Goal: Task Accomplishment & Management: Manage account settings

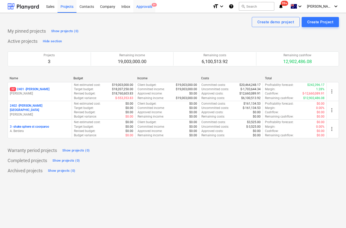
click at [144, 12] on div "Approvals 9+" at bounding box center [144, 6] width 22 height 13
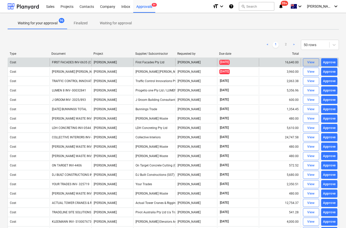
click at [306, 61] on span "View" at bounding box center [311, 63] width 11 height 6
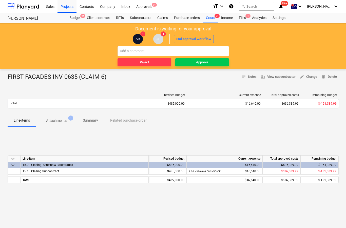
click at [63, 121] on p "Attachments" at bounding box center [56, 120] width 21 height 5
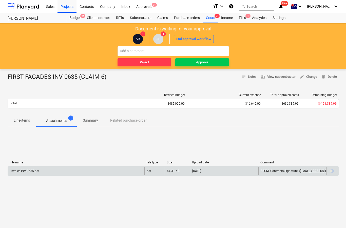
click at [335, 174] on div at bounding box center [333, 171] width 12 height 8
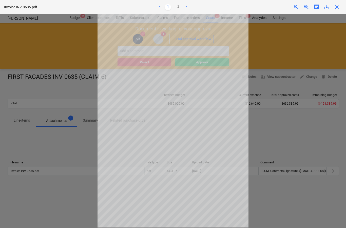
click at [339, 5] on span "close" at bounding box center [337, 7] width 6 height 6
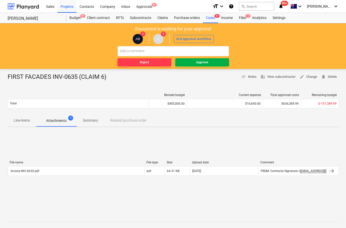
click at [209, 62] on span "Approve" at bounding box center [202, 63] width 50 height 6
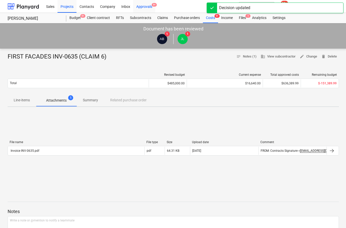
click at [151, 5] on div "Approvals 9+" at bounding box center [144, 6] width 22 height 13
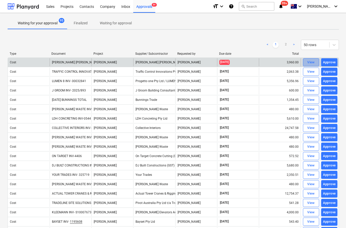
click at [311, 63] on div "View" at bounding box center [312, 63] width 8 height 6
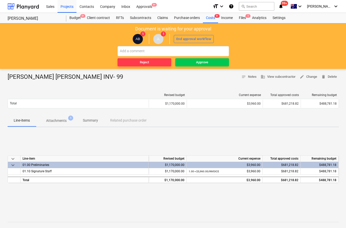
click at [65, 123] on p "Attachments" at bounding box center [56, 120] width 21 height 5
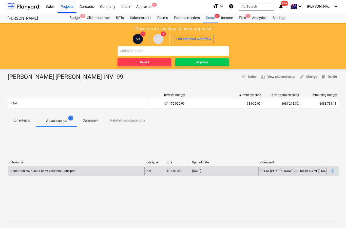
click at [328, 173] on div at bounding box center [333, 171] width 12 height 8
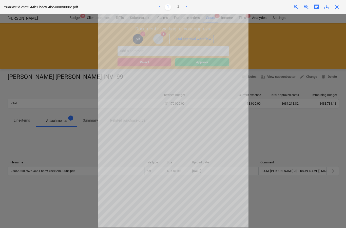
click at [334, 9] on span "close" at bounding box center [337, 7] width 6 height 6
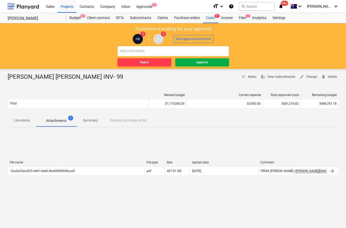
click at [205, 66] on button "Approve" at bounding box center [202, 62] width 54 height 8
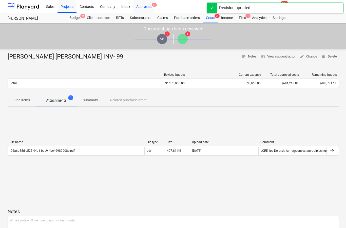
click at [151, 9] on div "Approvals 9+" at bounding box center [144, 6] width 22 height 13
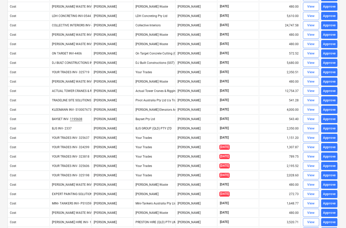
scroll to position [94, 0]
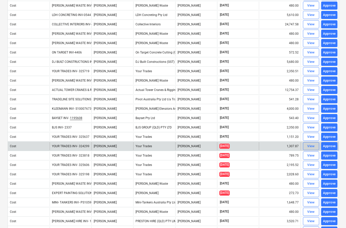
click at [307, 148] on span "View" at bounding box center [311, 147] width 11 height 6
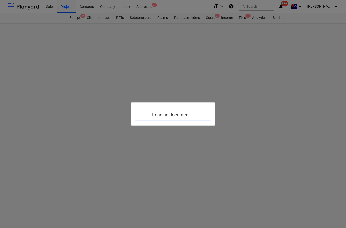
scroll to position [20, 0]
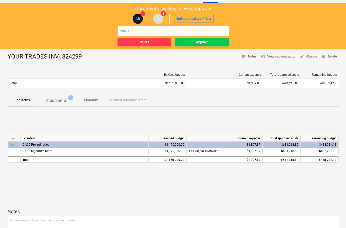
click at [60, 102] on p "Attachments" at bounding box center [56, 100] width 21 height 5
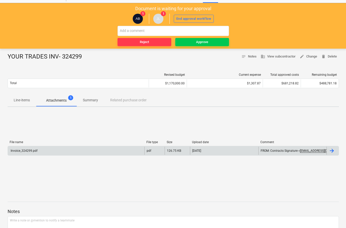
click at [333, 151] on div at bounding box center [332, 151] width 6 height 6
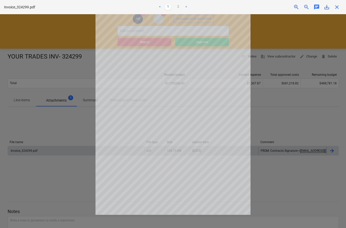
click at [344, 8] on div "Invoice_324299.pdf < 1 2 > zoom_in zoom_out chat 0 save_alt close" at bounding box center [173, 7] width 346 height 14
click at [340, 6] on span "close" at bounding box center [337, 7] width 6 height 6
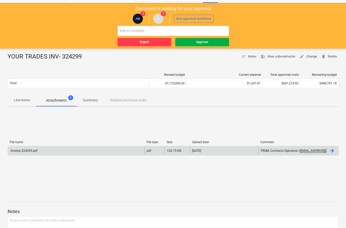
click at [217, 42] on span "Approve" at bounding box center [202, 42] width 50 height 6
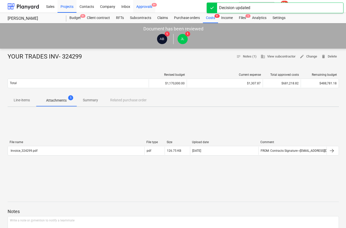
click at [152, 7] on div "Approvals 9+" at bounding box center [144, 6] width 22 height 13
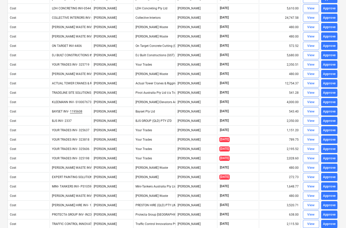
scroll to position [103, 0]
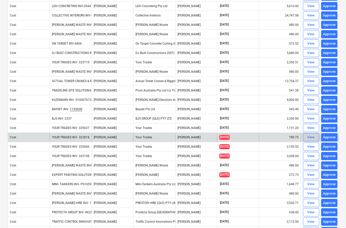
click at [308, 139] on div "View" at bounding box center [312, 138] width 8 height 6
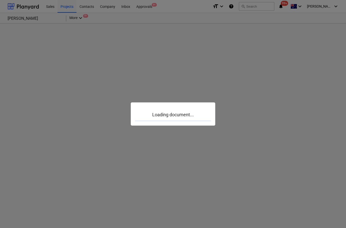
scroll to position [20, 0]
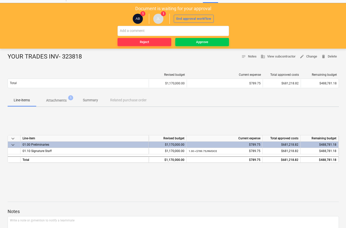
click at [64, 103] on span "Attachments 1" at bounding box center [56, 100] width 41 height 9
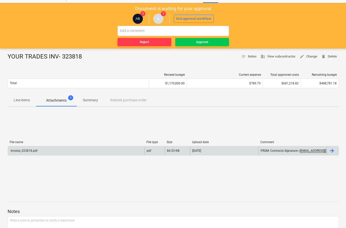
click at [335, 152] on div at bounding box center [332, 151] width 6 height 6
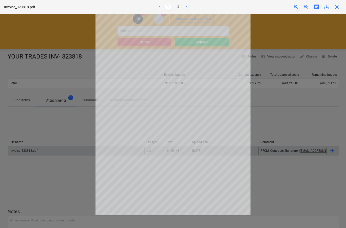
click at [339, 7] on span "close" at bounding box center [337, 7] width 6 height 6
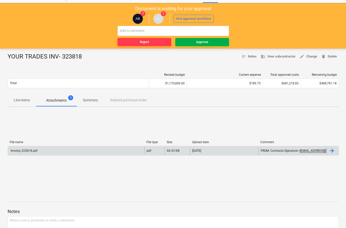
click at [210, 43] on span "Approve" at bounding box center [202, 42] width 50 height 6
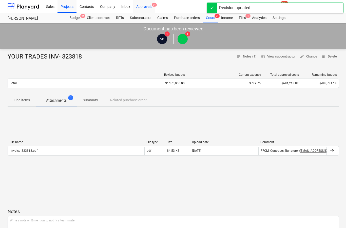
click at [147, 7] on div "Approvals 9+" at bounding box center [144, 6] width 22 height 13
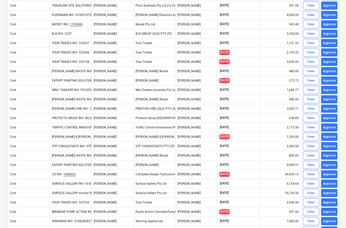
scroll to position [188, 0]
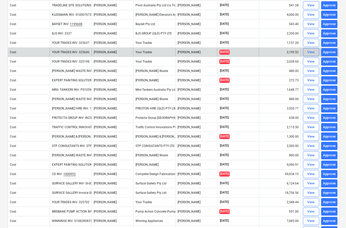
click at [310, 54] on div "View" at bounding box center [312, 52] width 8 height 6
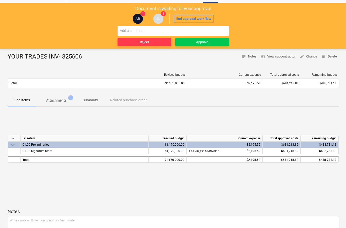
click at [59, 103] on p "Attachments" at bounding box center [56, 100] width 21 height 5
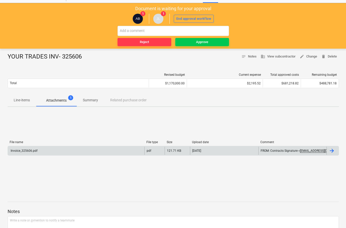
click at [334, 150] on div at bounding box center [332, 151] width 6 height 6
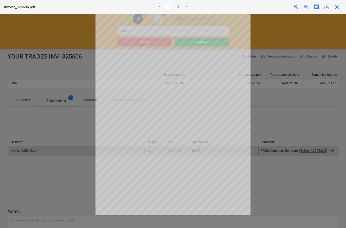
click at [340, 4] on span "close" at bounding box center [337, 7] width 6 height 6
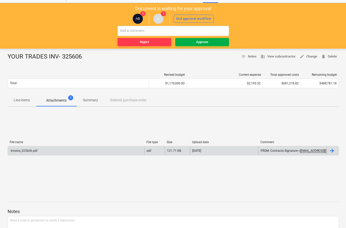
click at [215, 45] on button "Approve" at bounding box center [202, 42] width 54 height 8
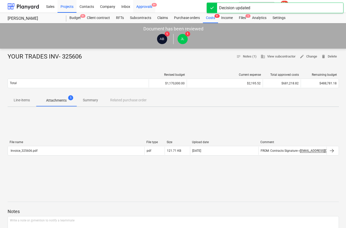
click at [151, 6] on div "Approvals 9+" at bounding box center [144, 6] width 22 height 13
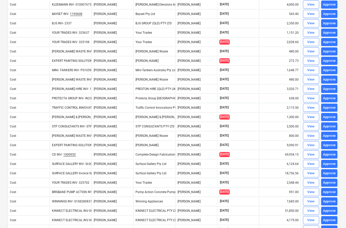
scroll to position [197, 0]
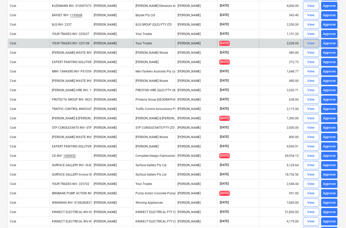
click at [312, 43] on div "View" at bounding box center [312, 44] width 8 height 6
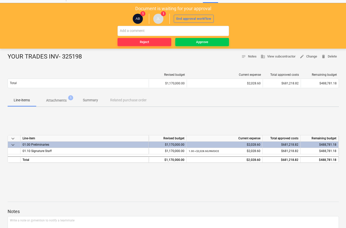
click at [69, 102] on span "Attachments 1" at bounding box center [56, 100] width 29 height 5
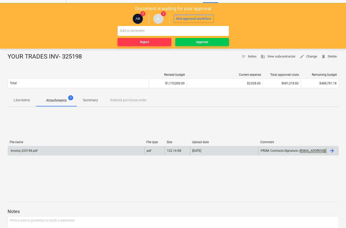
click at [335, 151] on div at bounding box center [333, 151] width 12 height 8
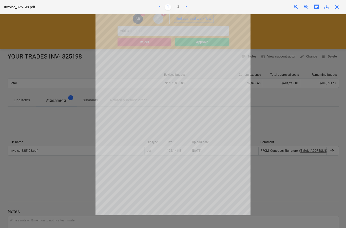
click at [340, 5] on span "close" at bounding box center [337, 7] width 6 height 6
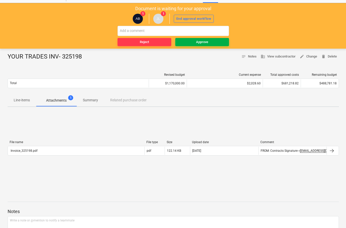
click at [215, 44] on span "Approve" at bounding box center [202, 42] width 50 height 6
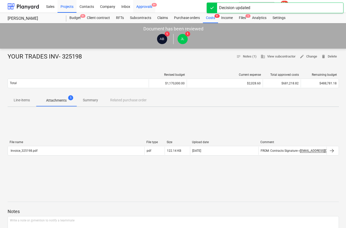
click at [150, 8] on div "Approvals 9+" at bounding box center [144, 6] width 22 height 13
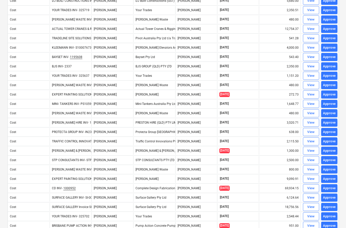
scroll to position [155, 0]
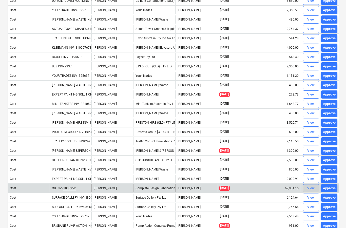
click at [310, 189] on div "View" at bounding box center [312, 189] width 8 height 6
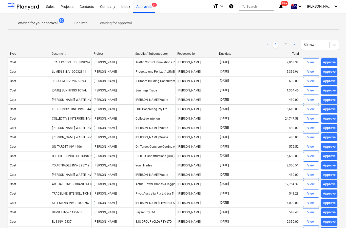
scroll to position [20, 0]
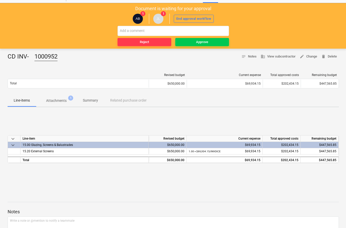
click at [65, 102] on p "Attachments" at bounding box center [56, 100] width 21 height 5
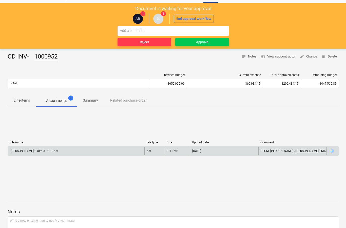
click at [333, 152] on div at bounding box center [332, 151] width 6 height 6
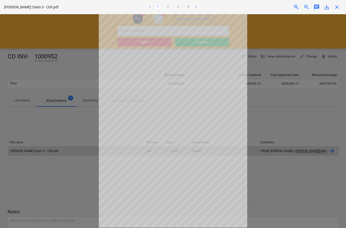
click at [336, 9] on span "close" at bounding box center [337, 7] width 6 height 6
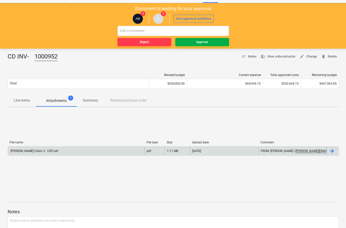
click at [220, 42] on span "Approve" at bounding box center [202, 42] width 50 height 6
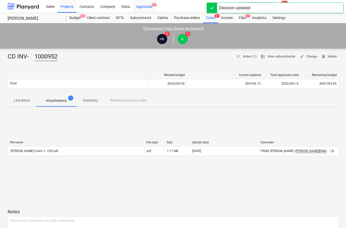
click at [149, 8] on div "Approvals 9+" at bounding box center [144, 6] width 22 height 13
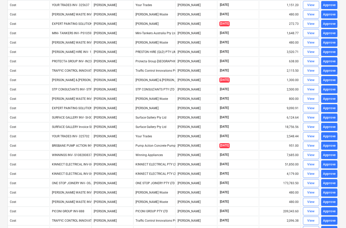
scroll to position [227, 0]
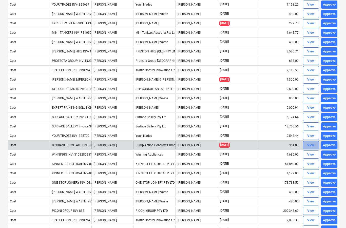
click at [309, 145] on div "View" at bounding box center [312, 146] width 8 height 6
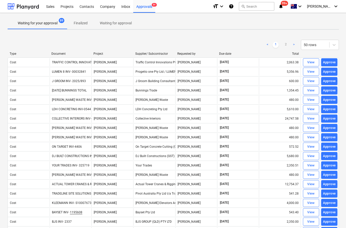
scroll to position [20, 0]
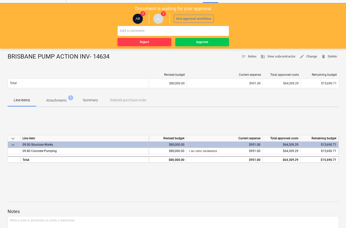
click at [62, 100] on p "Attachments" at bounding box center [56, 100] width 21 height 5
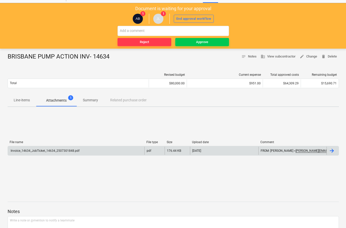
click at [333, 152] on div at bounding box center [332, 151] width 6 height 6
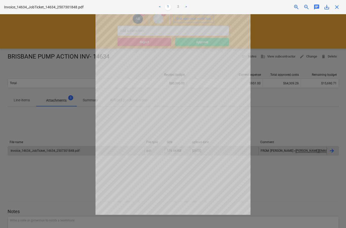
click at [340, 10] on span "close" at bounding box center [337, 7] width 6 height 6
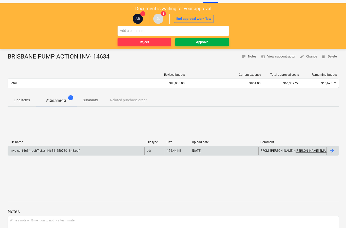
click at [203, 43] on div "Approve" at bounding box center [202, 42] width 12 height 6
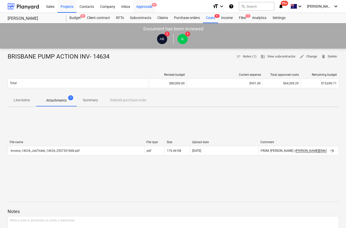
click at [146, 7] on div "Approvals 9+" at bounding box center [144, 6] width 22 height 13
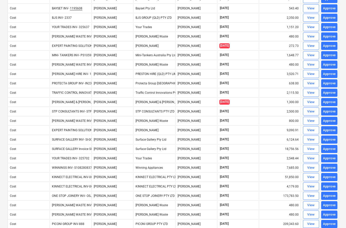
scroll to position [205, 0]
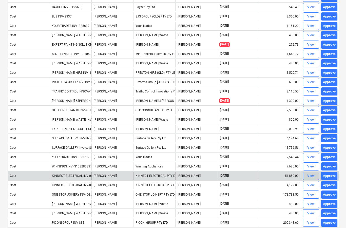
click at [307, 178] on span "View" at bounding box center [311, 176] width 11 height 6
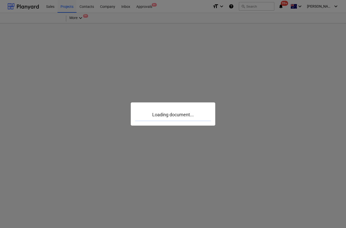
scroll to position [20, 0]
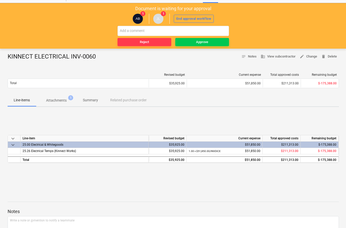
click at [61, 102] on p "Attachments" at bounding box center [56, 100] width 21 height 5
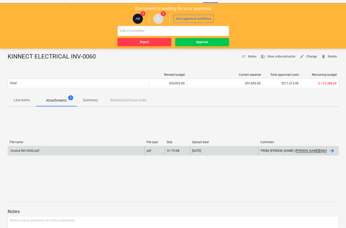
click at [330, 154] on div at bounding box center [333, 151] width 12 height 8
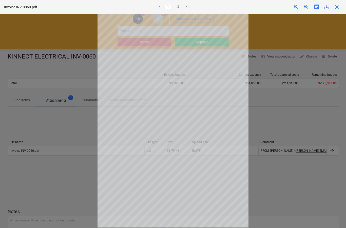
click at [340, 8] on span "close" at bounding box center [337, 7] width 6 height 6
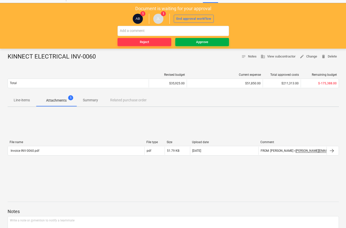
click at [198, 45] on button "Approve" at bounding box center [202, 42] width 54 height 8
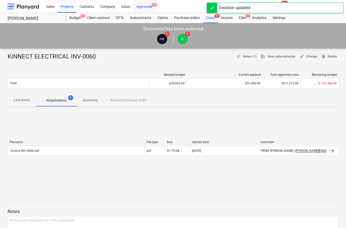
click at [146, 9] on div "Approvals 9+" at bounding box center [144, 6] width 22 height 13
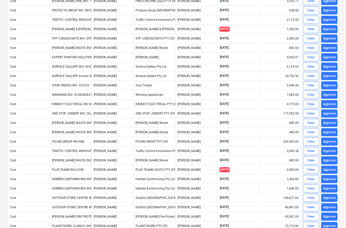
scroll to position [278, 0]
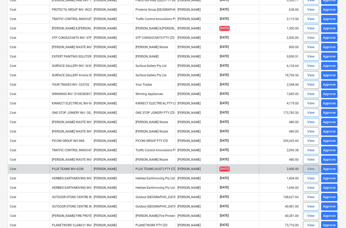
click at [307, 171] on span "View" at bounding box center [311, 169] width 11 height 6
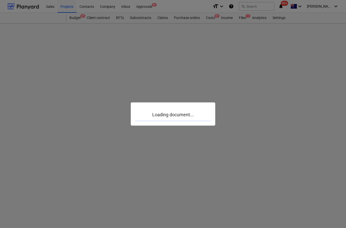
scroll to position [20, 0]
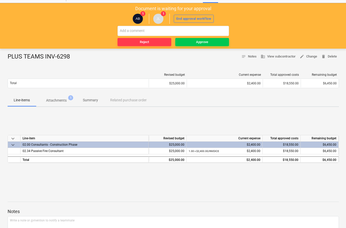
click at [62, 104] on span "Attachments 1" at bounding box center [56, 100] width 41 height 9
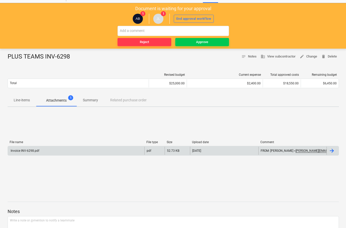
click at [331, 154] on div at bounding box center [333, 151] width 12 height 8
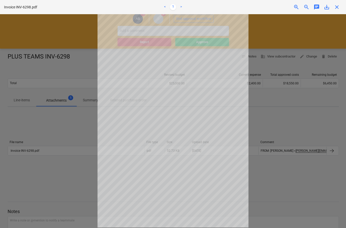
click at [336, 9] on span "close" at bounding box center [337, 7] width 6 height 6
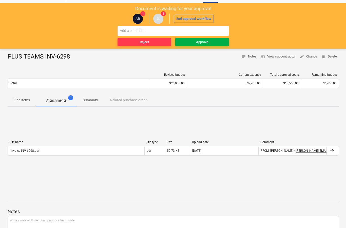
click at [206, 45] on button "Approve" at bounding box center [202, 42] width 54 height 8
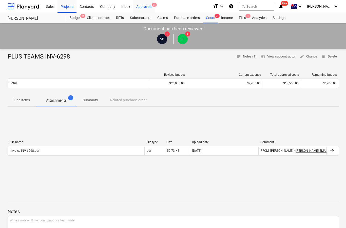
click at [143, 6] on div "Approvals 9+" at bounding box center [144, 6] width 22 height 13
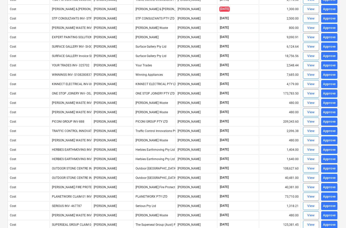
scroll to position [307, 0]
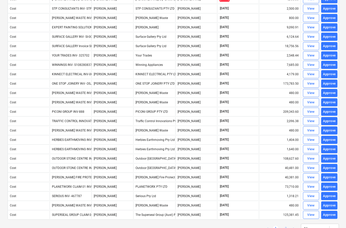
click at [288, 228] on link "2" at bounding box center [286, 229] width 6 height 6
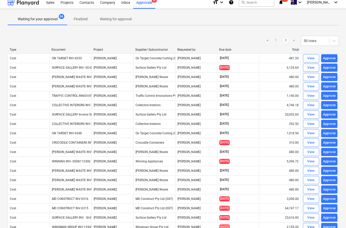
scroll to position [0, 0]
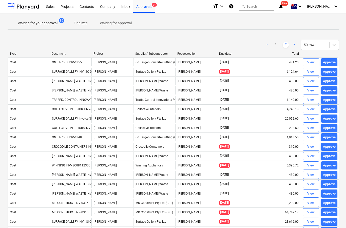
click at [266, 45] on link "<" at bounding box center [268, 45] width 6 height 6
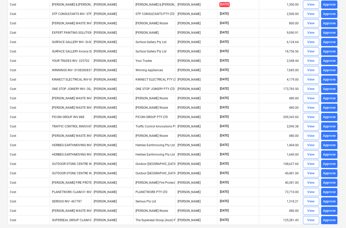
scroll to position [307, 0]
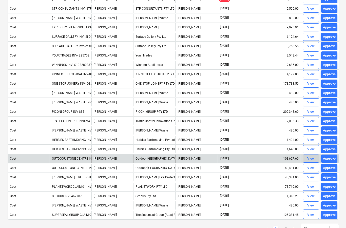
click at [308, 159] on div "View" at bounding box center [312, 159] width 8 height 6
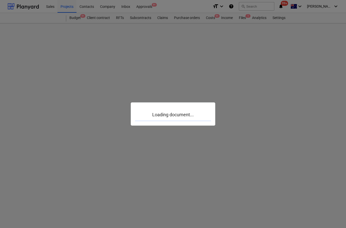
scroll to position [20, 0]
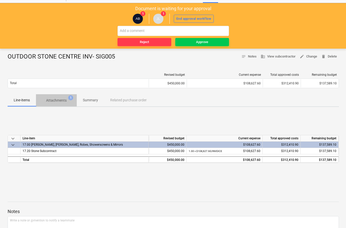
click at [62, 104] on span "Attachments 1" at bounding box center [56, 100] width 41 height 9
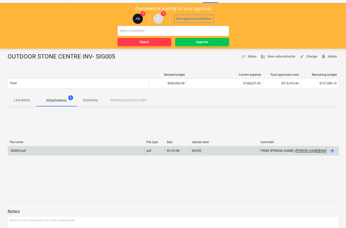
click at [333, 153] on div at bounding box center [332, 151] width 6 height 6
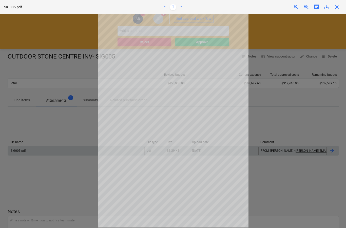
click at [338, 9] on span "close" at bounding box center [337, 7] width 6 height 6
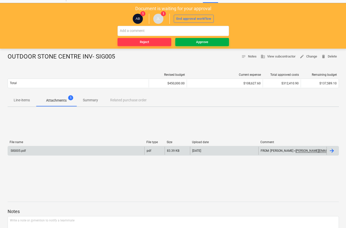
click at [205, 45] on button "Approve" at bounding box center [202, 42] width 54 height 8
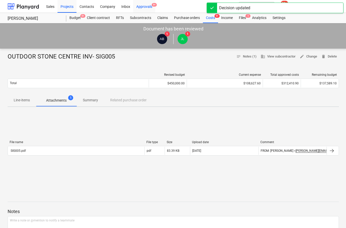
click at [144, 11] on div "Approvals 9+" at bounding box center [144, 6] width 22 height 13
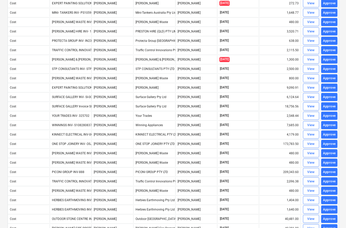
scroll to position [249, 0]
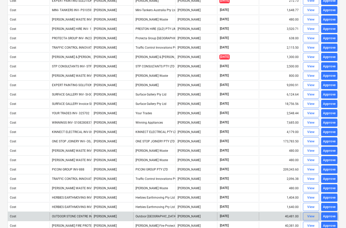
click at [306, 219] on span "View" at bounding box center [311, 217] width 11 height 6
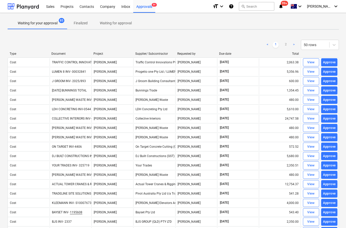
scroll to position [20, 0]
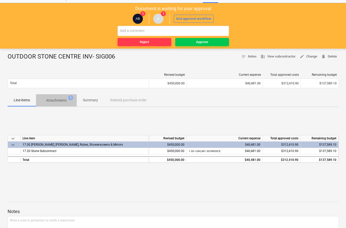
click at [65, 106] on button "Attachments 1" at bounding box center [56, 100] width 41 height 12
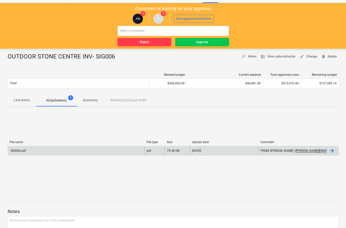
click at [328, 153] on div at bounding box center [333, 151] width 12 height 8
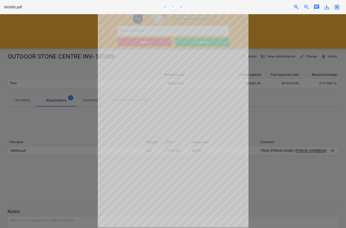
click at [338, 8] on span "close" at bounding box center [337, 7] width 6 height 6
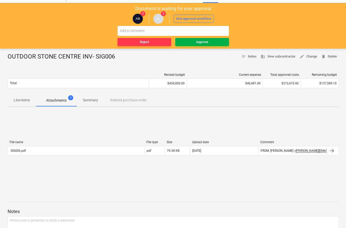
click at [203, 42] on div "Approve" at bounding box center [202, 42] width 12 height 6
